Goal: Task Accomplishment & Management: Complete application form

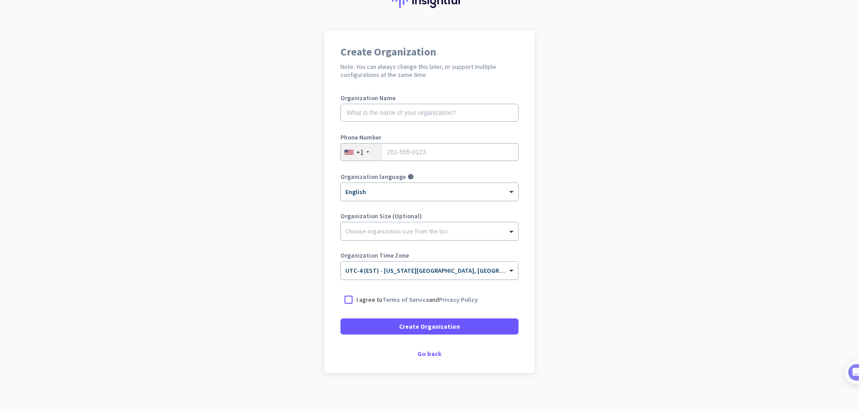
scroll to position [49, 0]
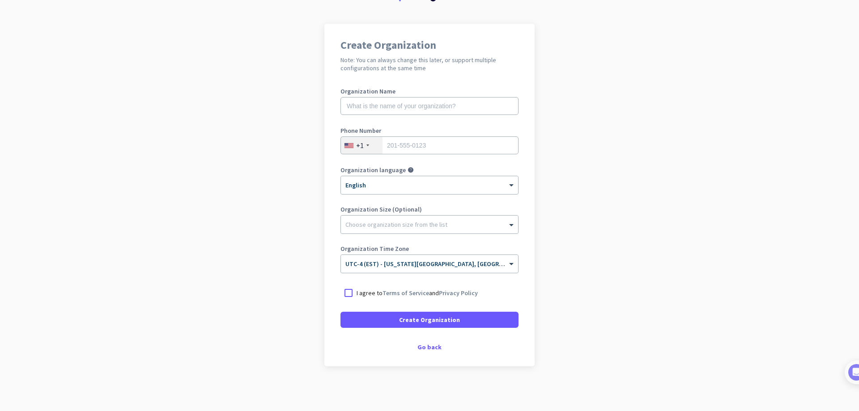
click at [434, 341] on div "Create Organization Note: You can always change this later, or support multiple…" at bounding box center [429, 195] width 210 height 343
click at [432, 345] on div "Go back" at bounding box center [430, 347] width 178 height 6
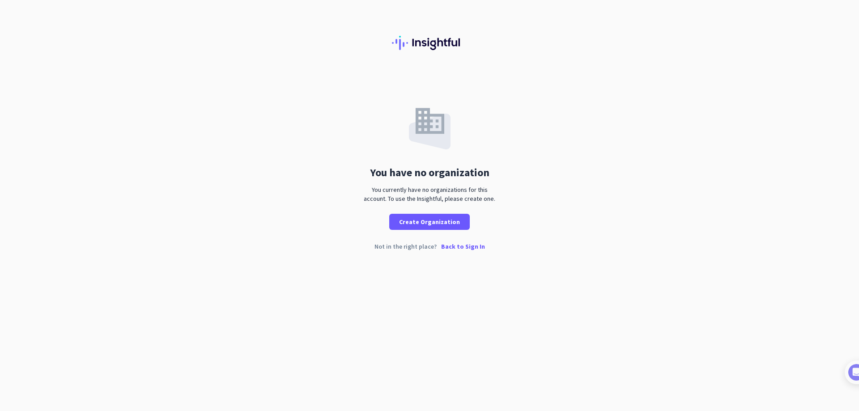
click at [456, 246] on p "Back to Sign In" at bounding box center [463, 246] width 44 height 6
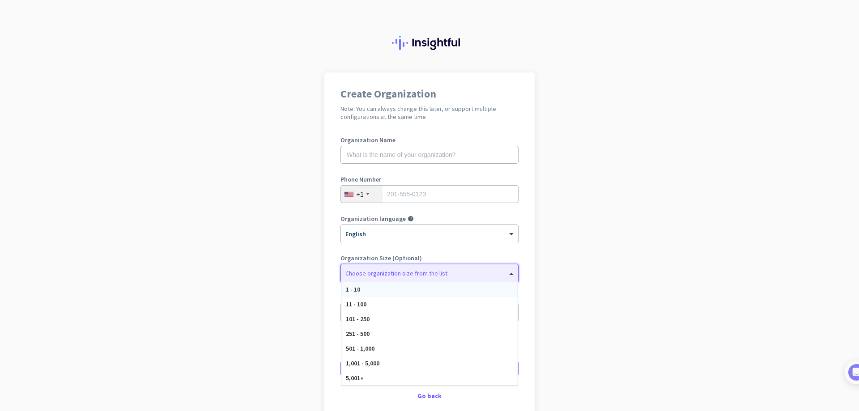
click at [470, 276] on div "Choose organization size from the list" at bounding box center [424, 273] width 166 height 8
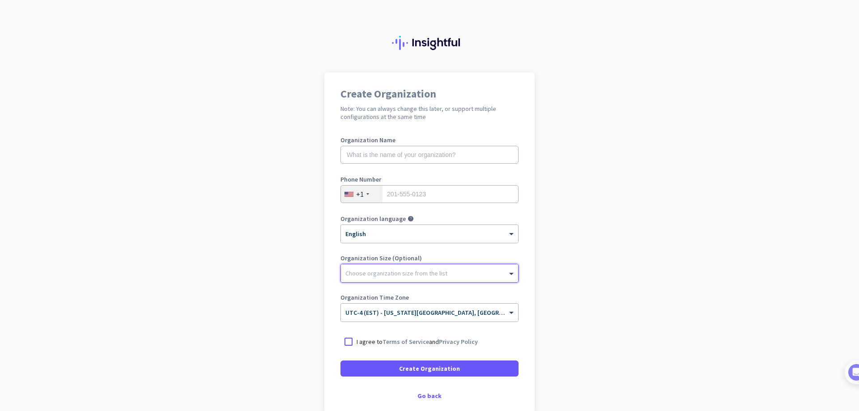
click at [470, 276] on div "Choose organization size from the list" at bounding box center [424, 273] width 166 height 8
click at [415, 395] on div "Go back" at bounding box center [430, 396] width 178 height 6
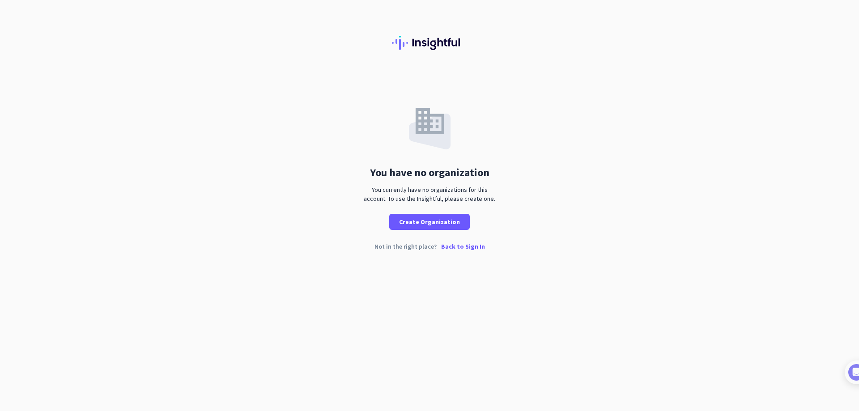
click at [472, 247] on p "Back to Sign In" at bounding box center [463, 246] width 44 height 6
